Goal: Information Seeking & Learning: Learn about a topic

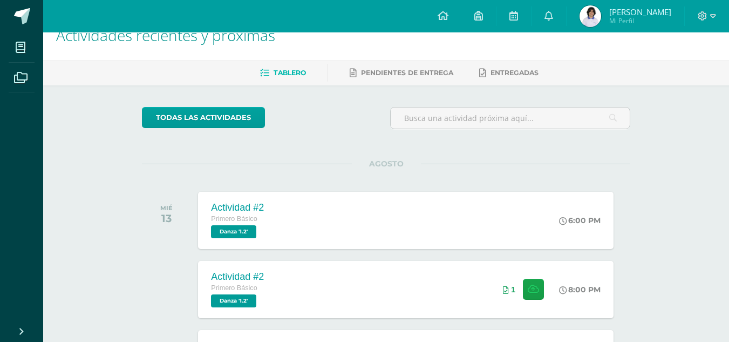
scroll to position [108, 0]
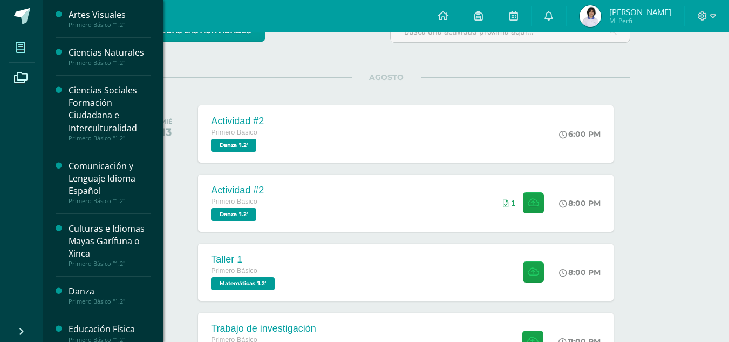
click at [21, 48] on icon at bounding box center [21, 47] width 10 height 11
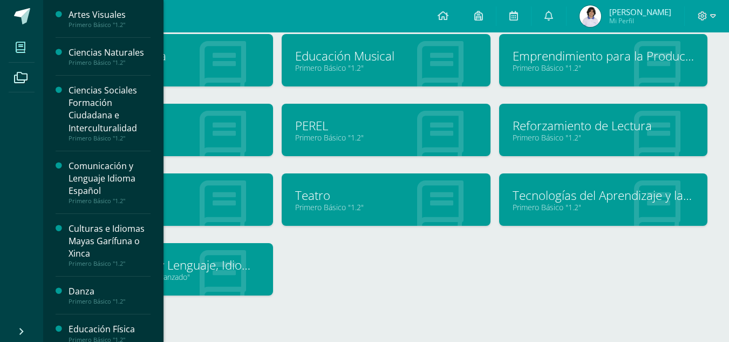
scroll to position [245, 0]
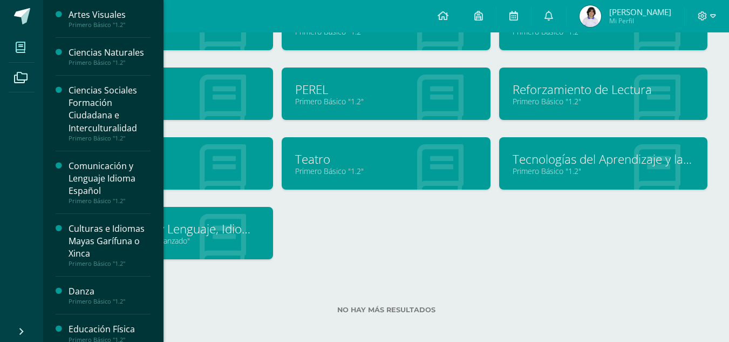
click at [330, 223] on div "Artes Visuales Primero Básico "1.2" Ciencias Naturales Primero Básico "1.2"" at bounding box center [386, 68] width 652 height 418
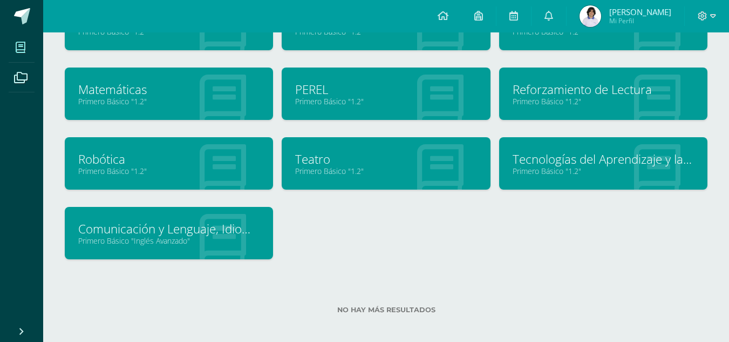
click at [26, 44] on span at bounding box center [21, 47] width 24 height 24
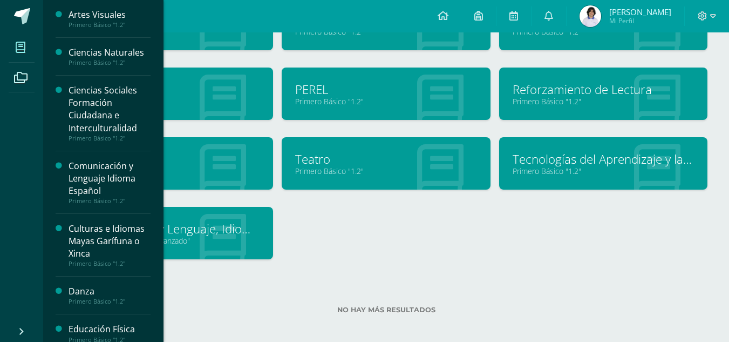
click at [107, 87] on div "Ciencias Sociales Formación Ciudadana e Interculturalidad" at bounding box center [110, 109] width 82 height 50
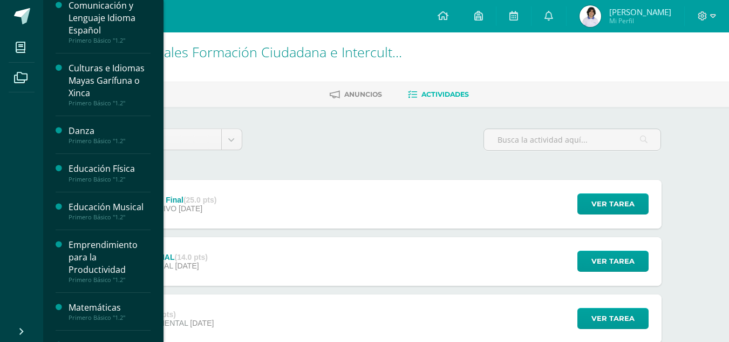
scroll to position [218, 0]
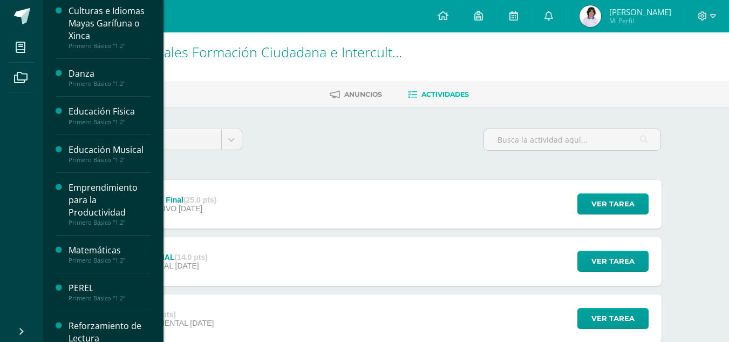
click at [110, 250] on div "Matemáticas" at bounding box center [110, 250] width 82 height 12
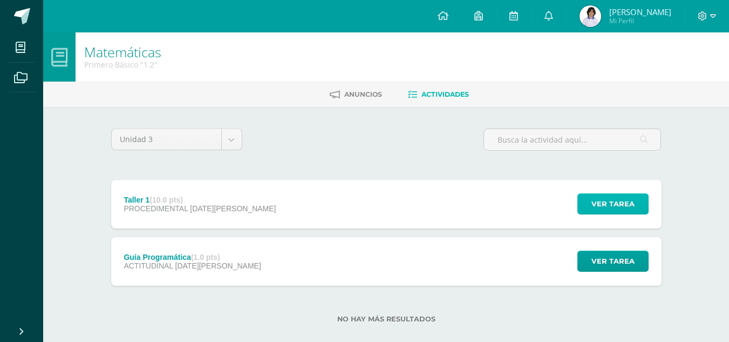
click at [607, 200] on span "Ver tarea" at bounding box center [613, 204] width 43 height 20
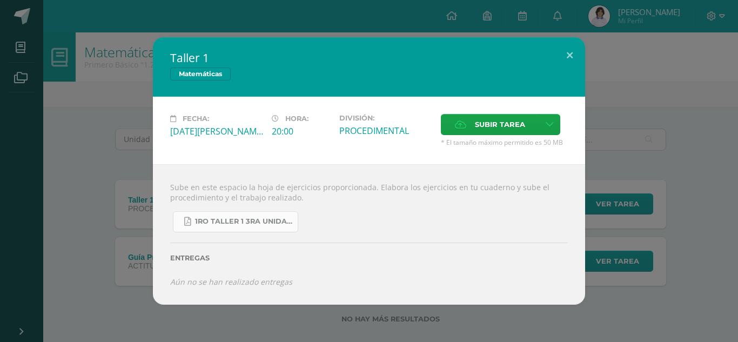
click at [271, 224] on span "1ro taller 1 3ra unidad.pdf" at bounding box center [243, 221] width 97 height 9
